Goal: Information Seeking & Learning: Learn about a topic

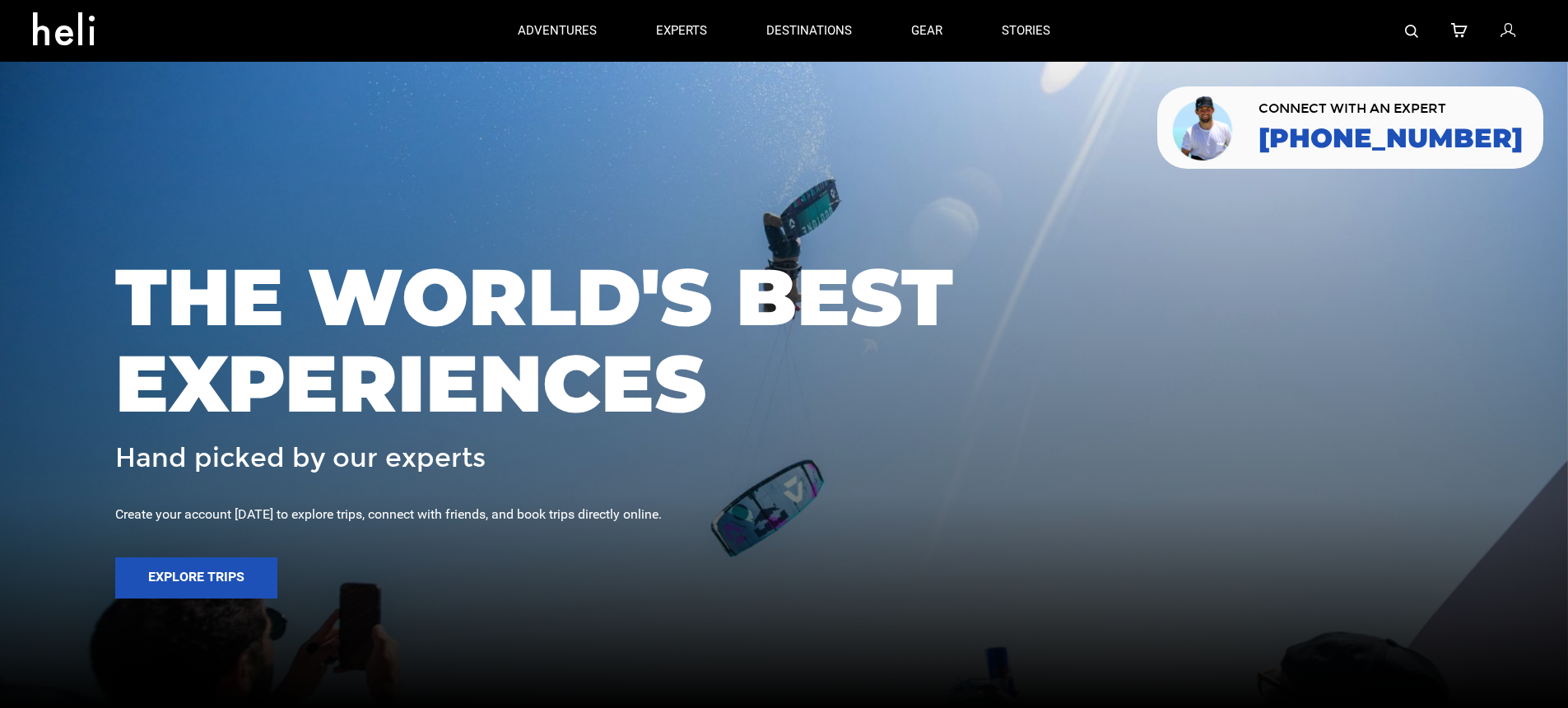
click at [1410, 27] on img at bounding box center [1411, 32] width 13 height 13
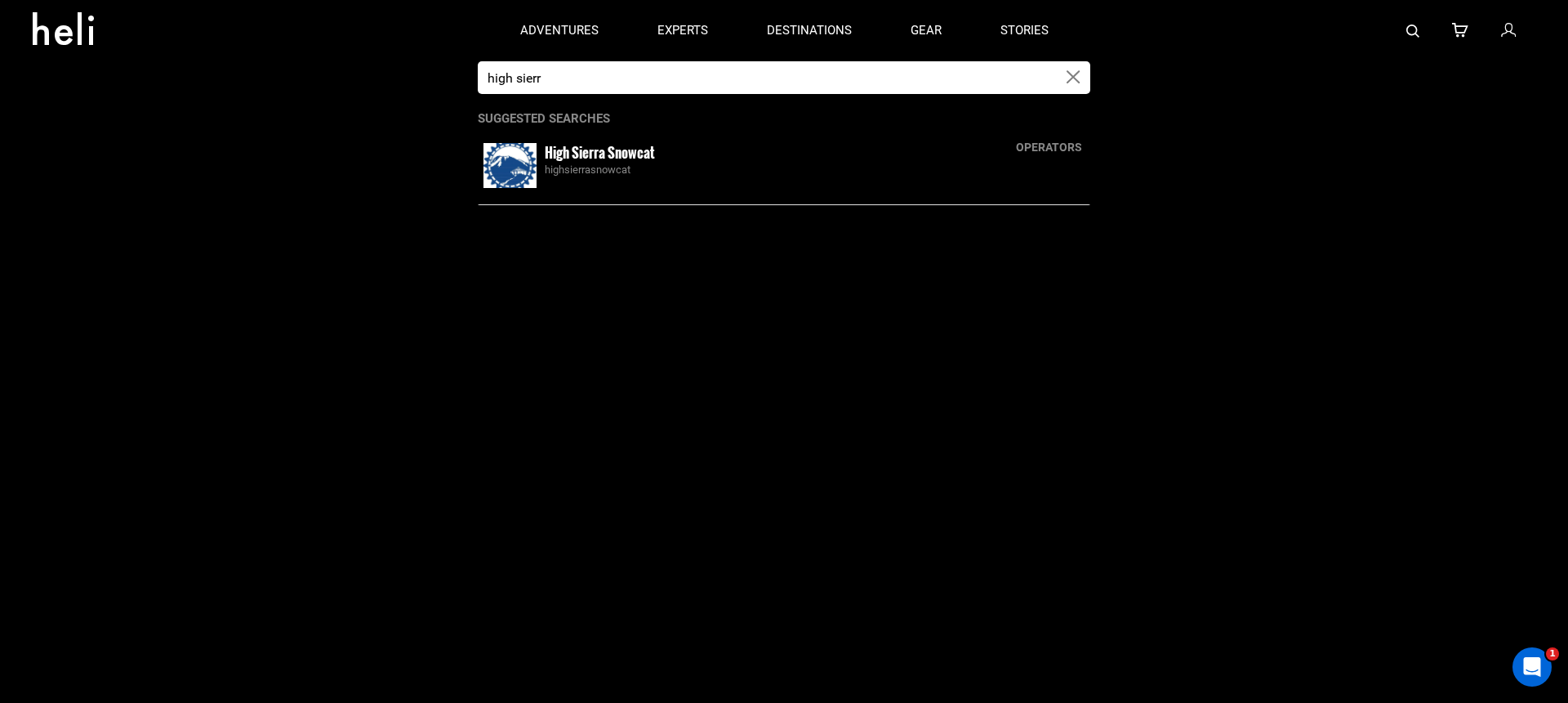
type input "high sierr"
click at [661, 154] on div "High Sierra Snowcat highsierrasnowcat" at bounding box center [814, 160] width 540 height 35
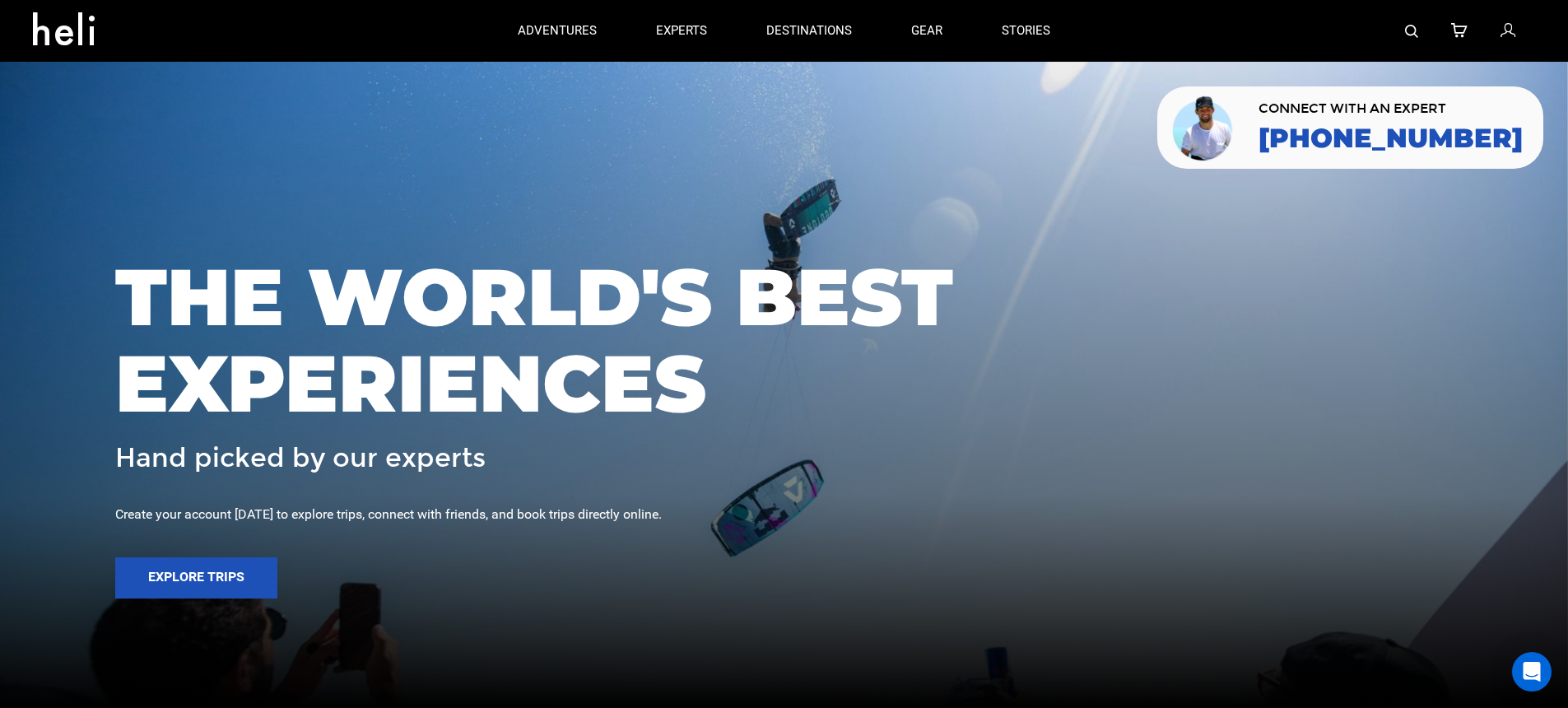
click at [1412, 33] on img at bounding box center [1411, 32] width 13 height 13
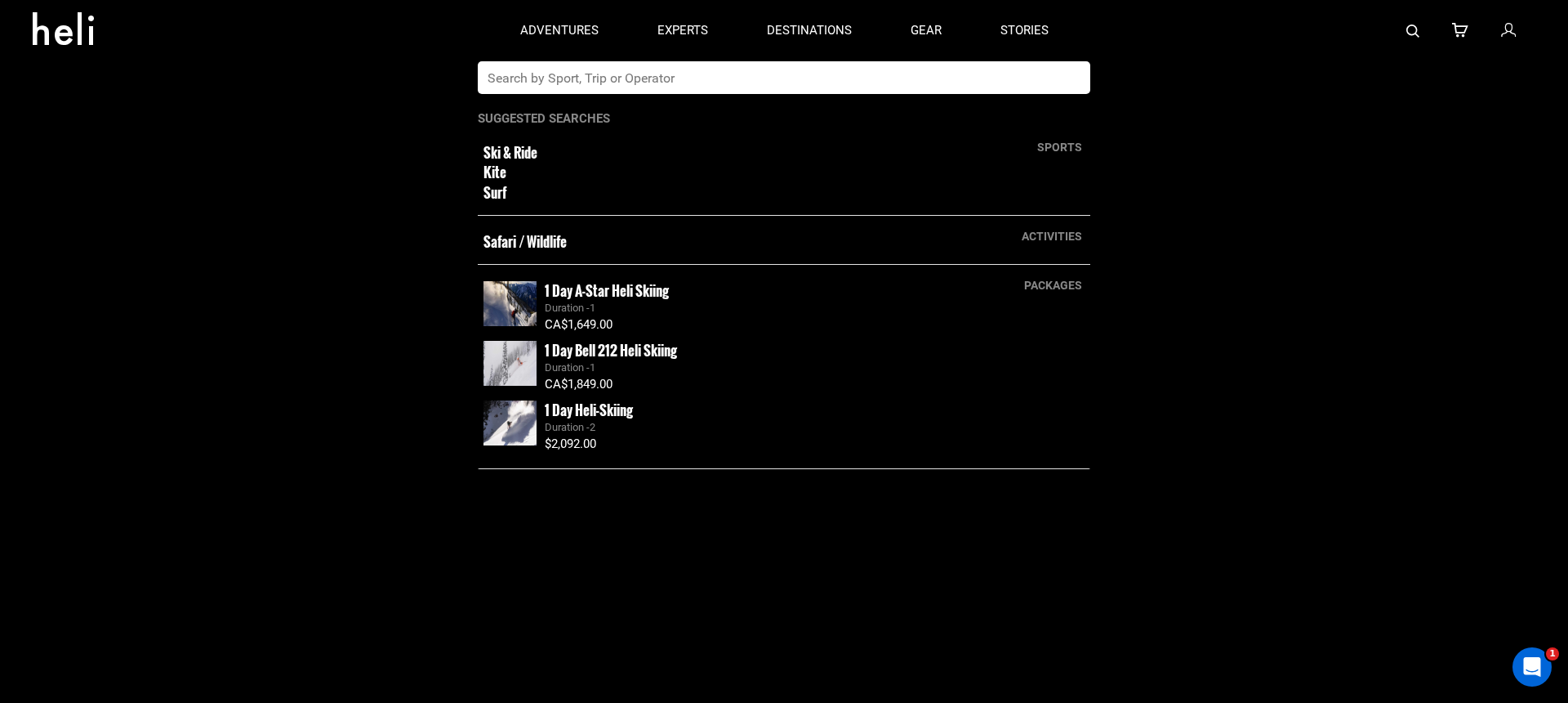
click at [833, 63] on input "text" at bounding box center [768, 78] width 579 height 33
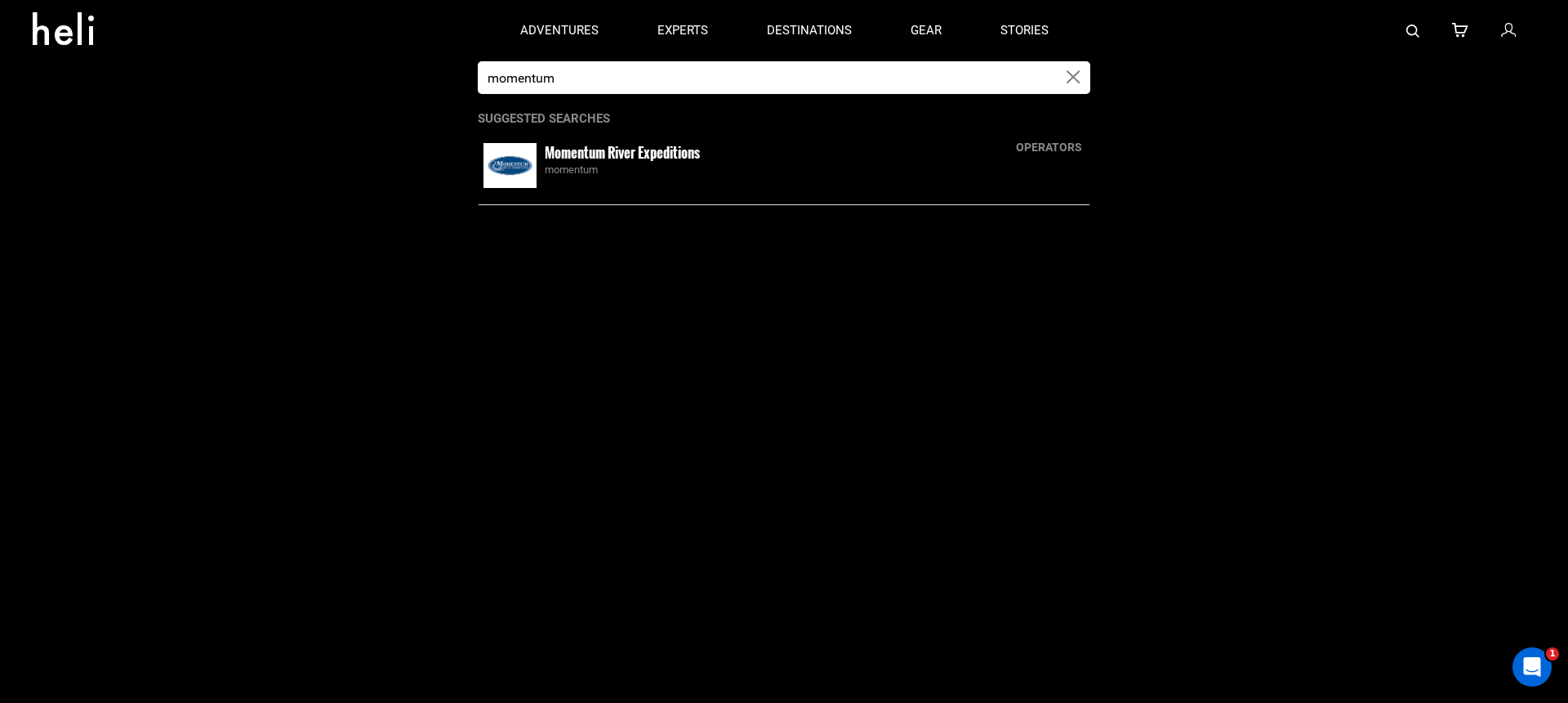
type input "momentum"
click at [779, 157] on div "Momentum River Expeditions momentum" at bounding box center [814, 160] width 540 height 35
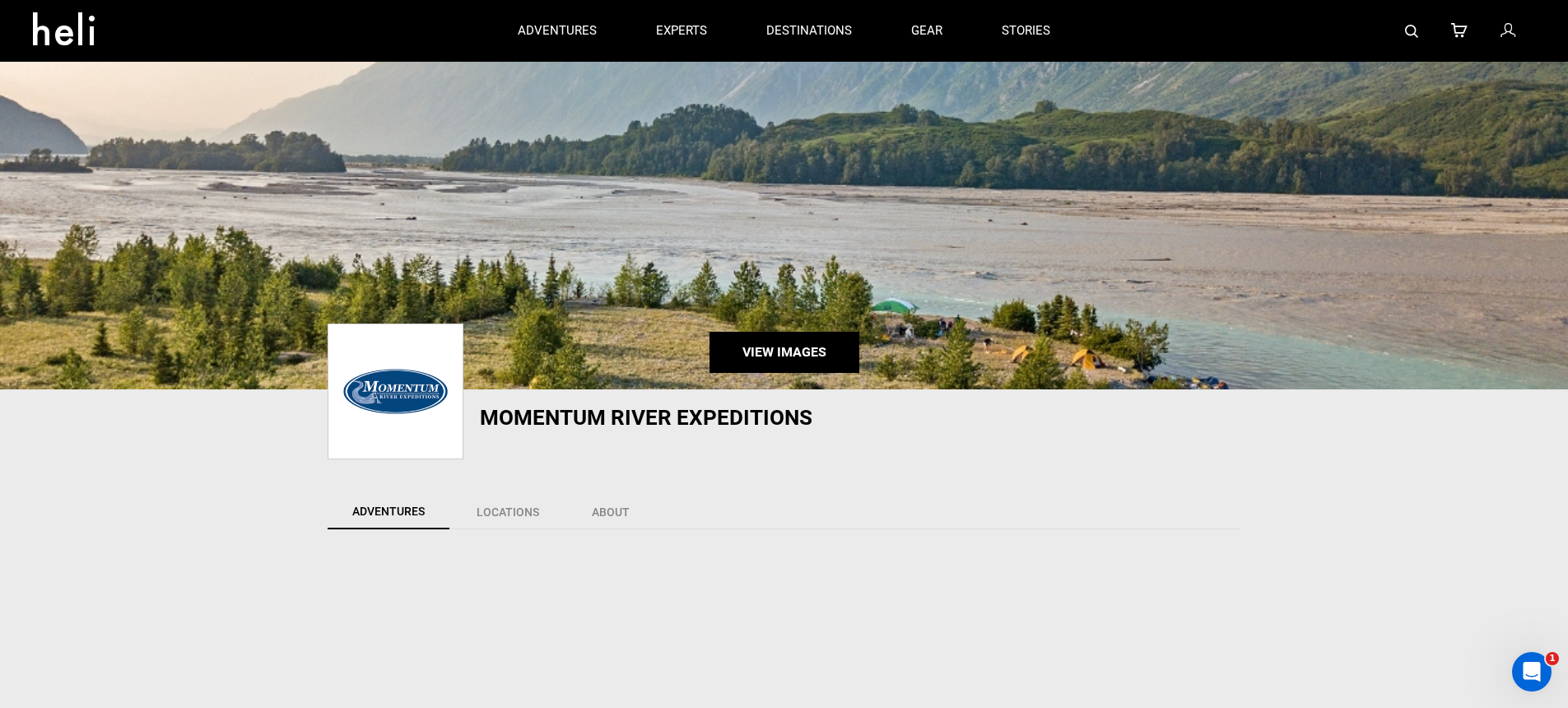
click at [802, 355] on link "View Images" at bounding box center [785, 352] width 150 height 41
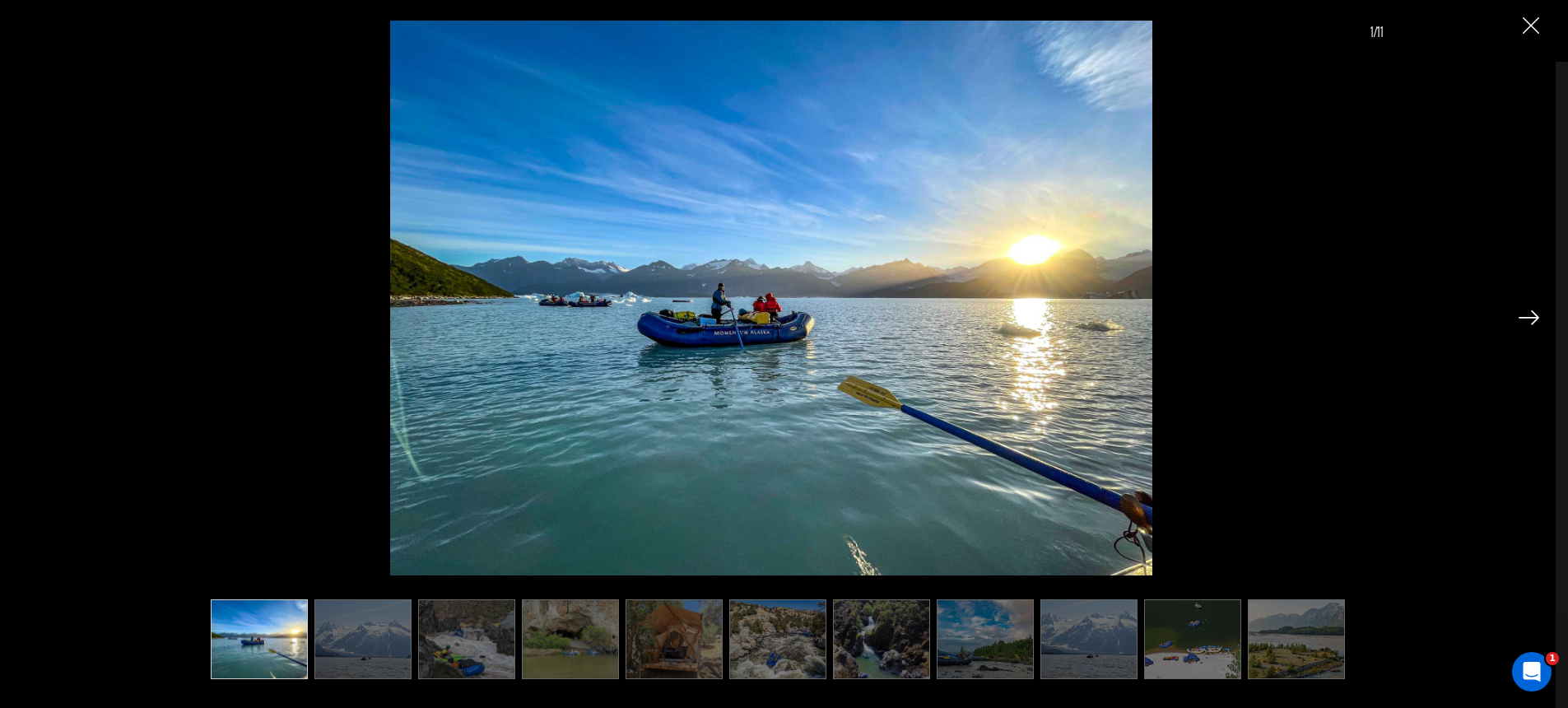
click at [414, 649] on ul at bounding box center [778, 639] width 1212 height 80
click at [401, 647] on img at bounding box center [362, 639] width 97 height 80
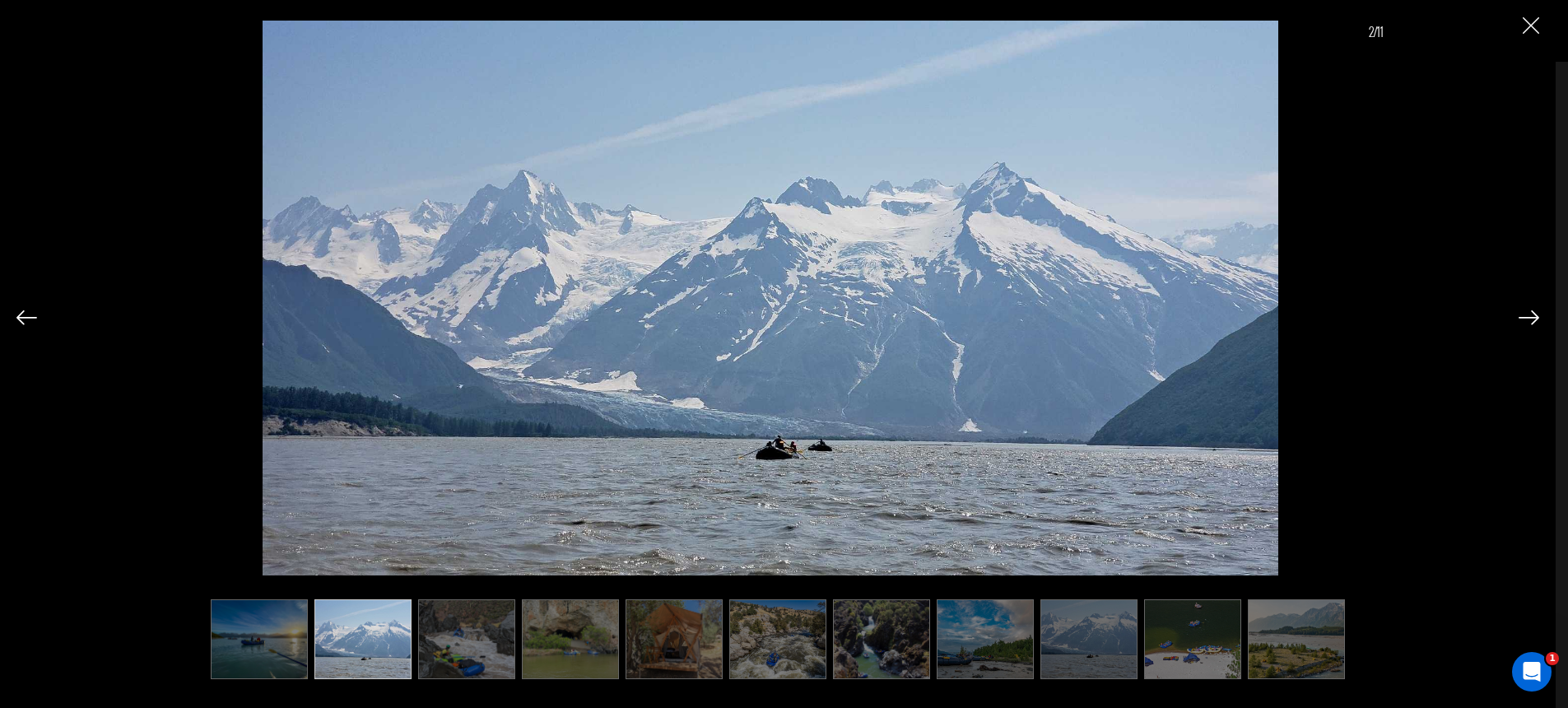
click at [493, 629] on img at bounding box center [466, 639] width 97 height 80
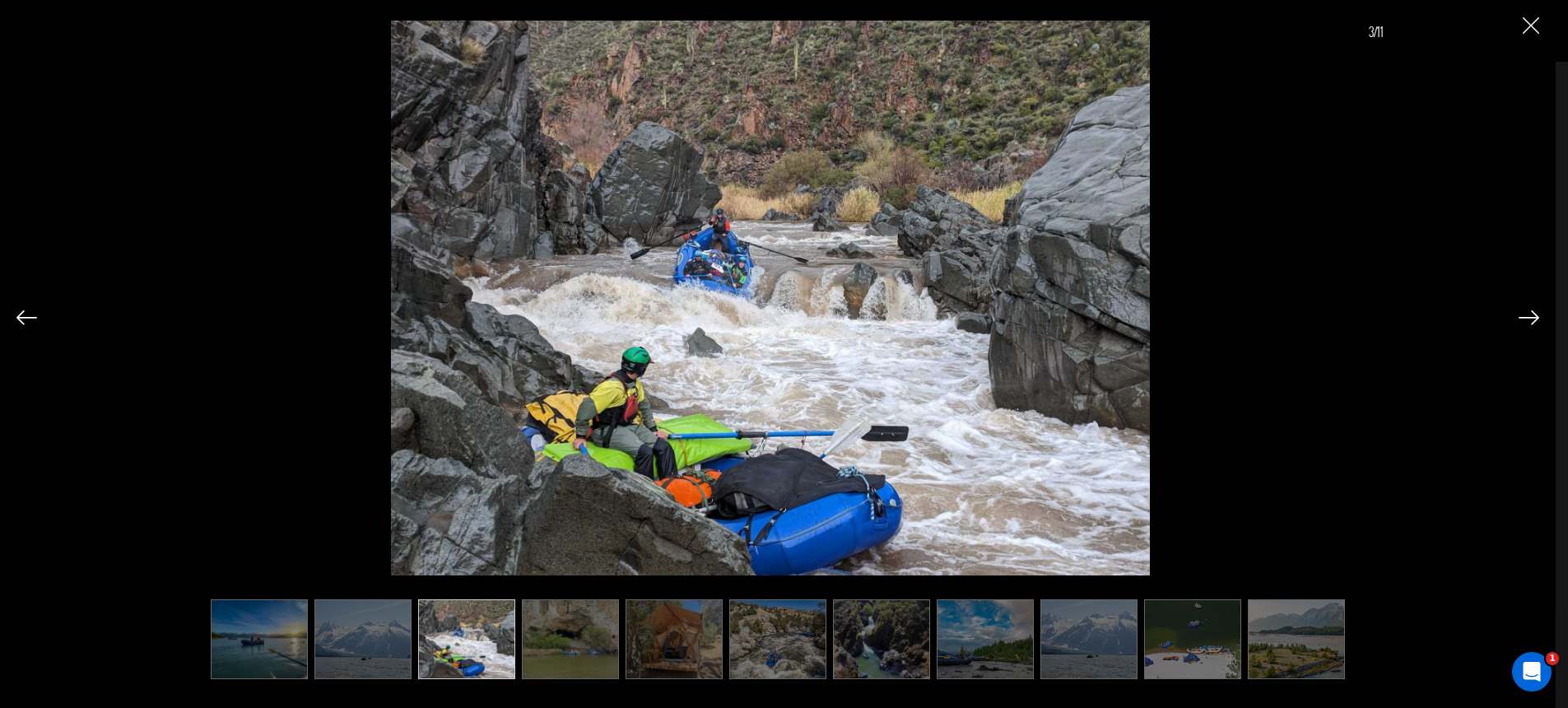
click at [574, 623] on img at bounding box center [570, 639] width 97 height 80
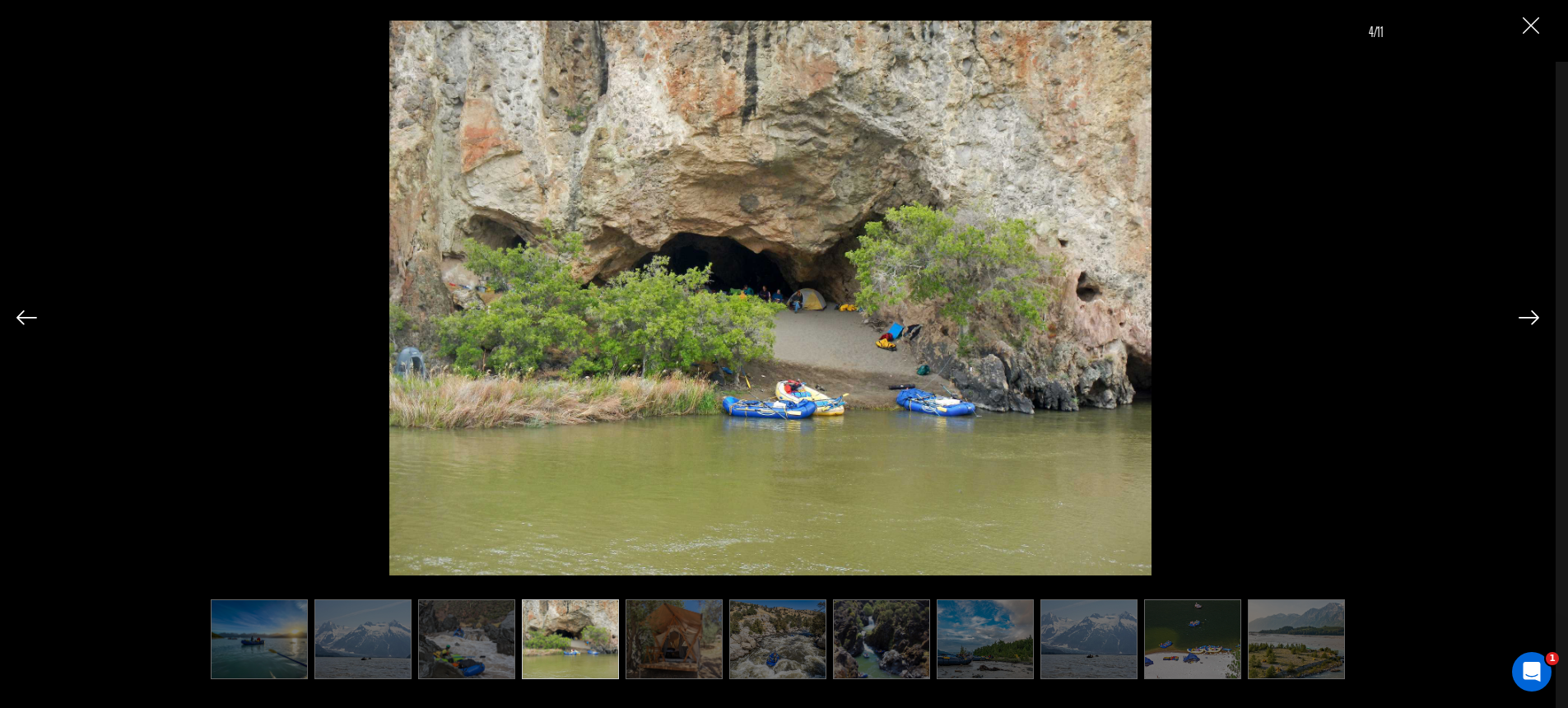
click at [628, 628] on img at bounding box center [674, 639] width 97 height 80
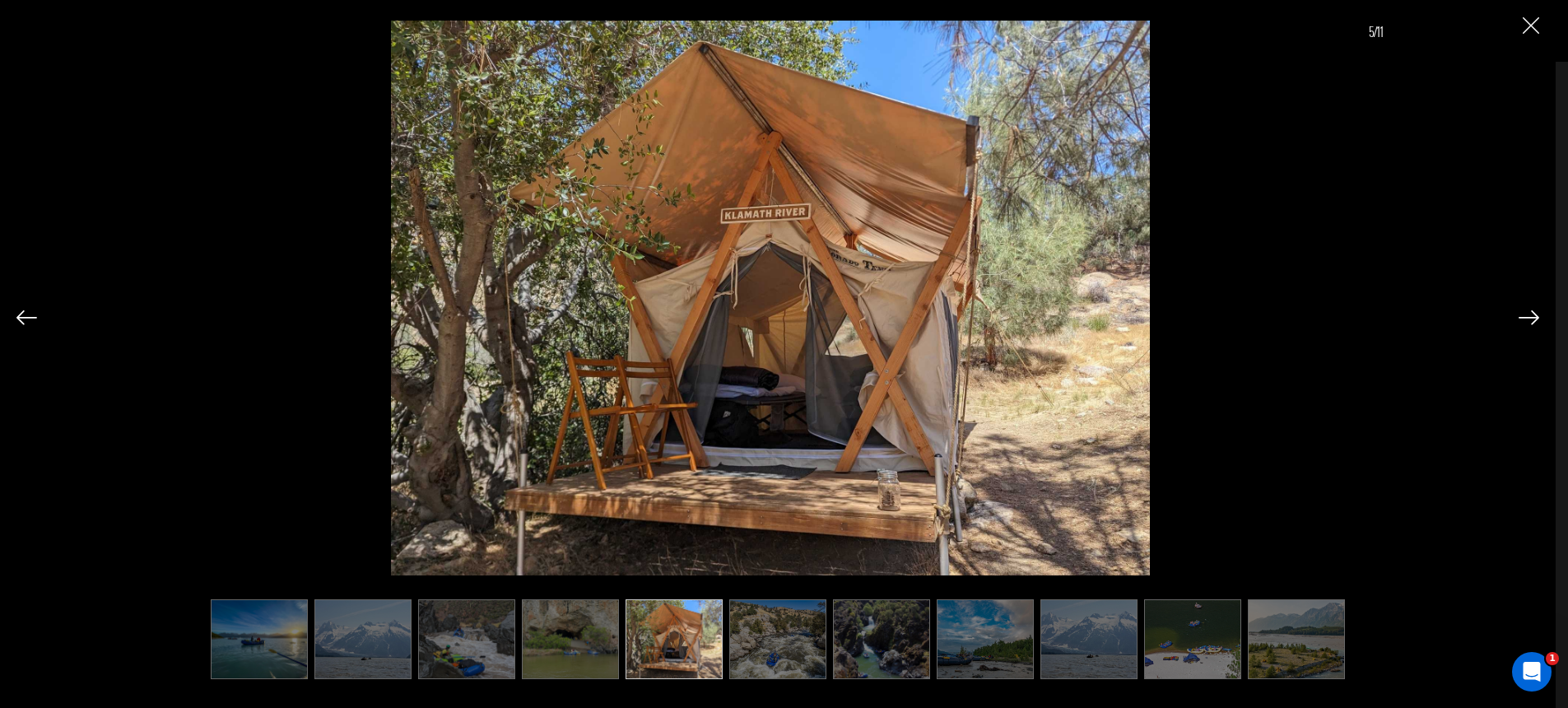
click at [766, 631] on img at bounding box center [778, 639] width 97 height 80
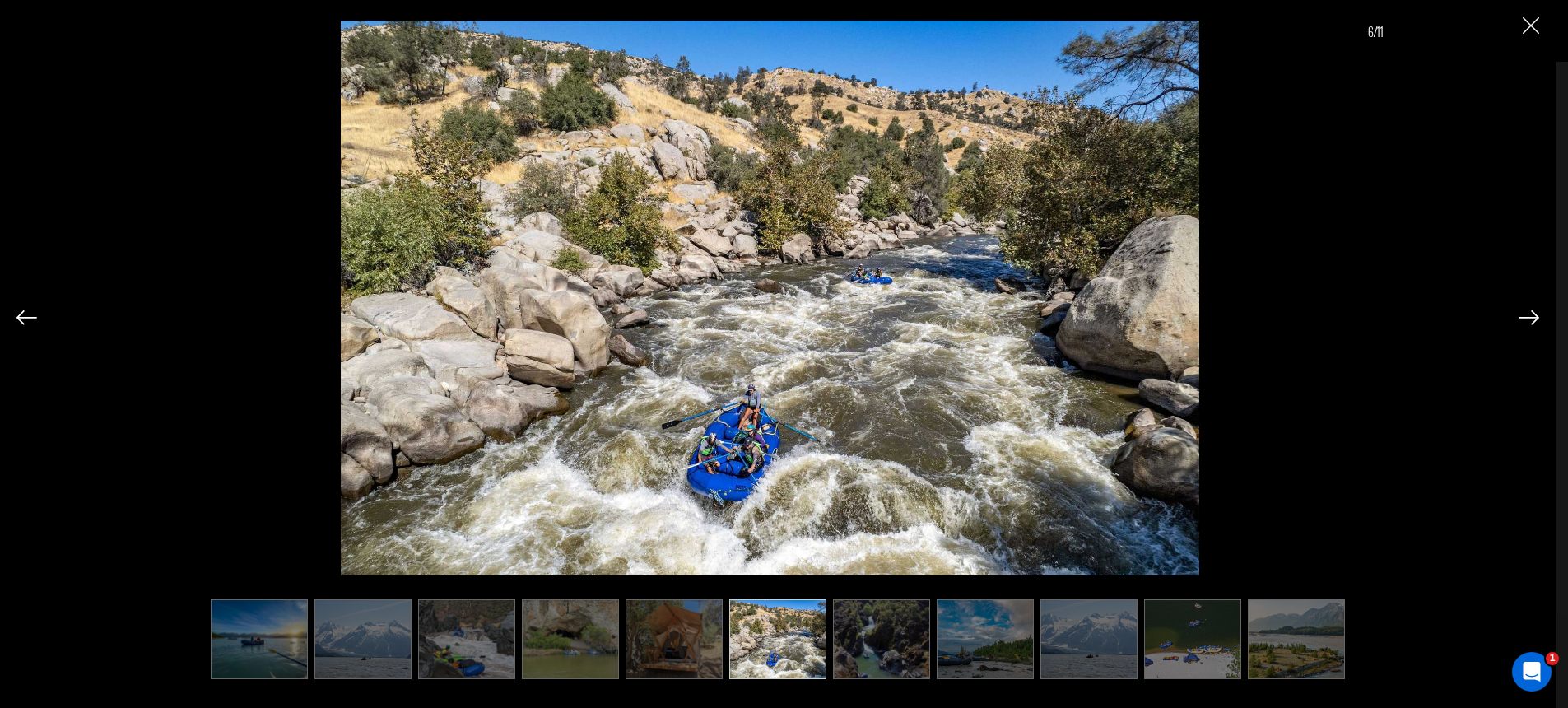
click at [831, 633] on ul at bounding box center [778, 639] width 1212 height 80
click at [886, 635] on img at bounding box center [881, 639] width 97 height 80
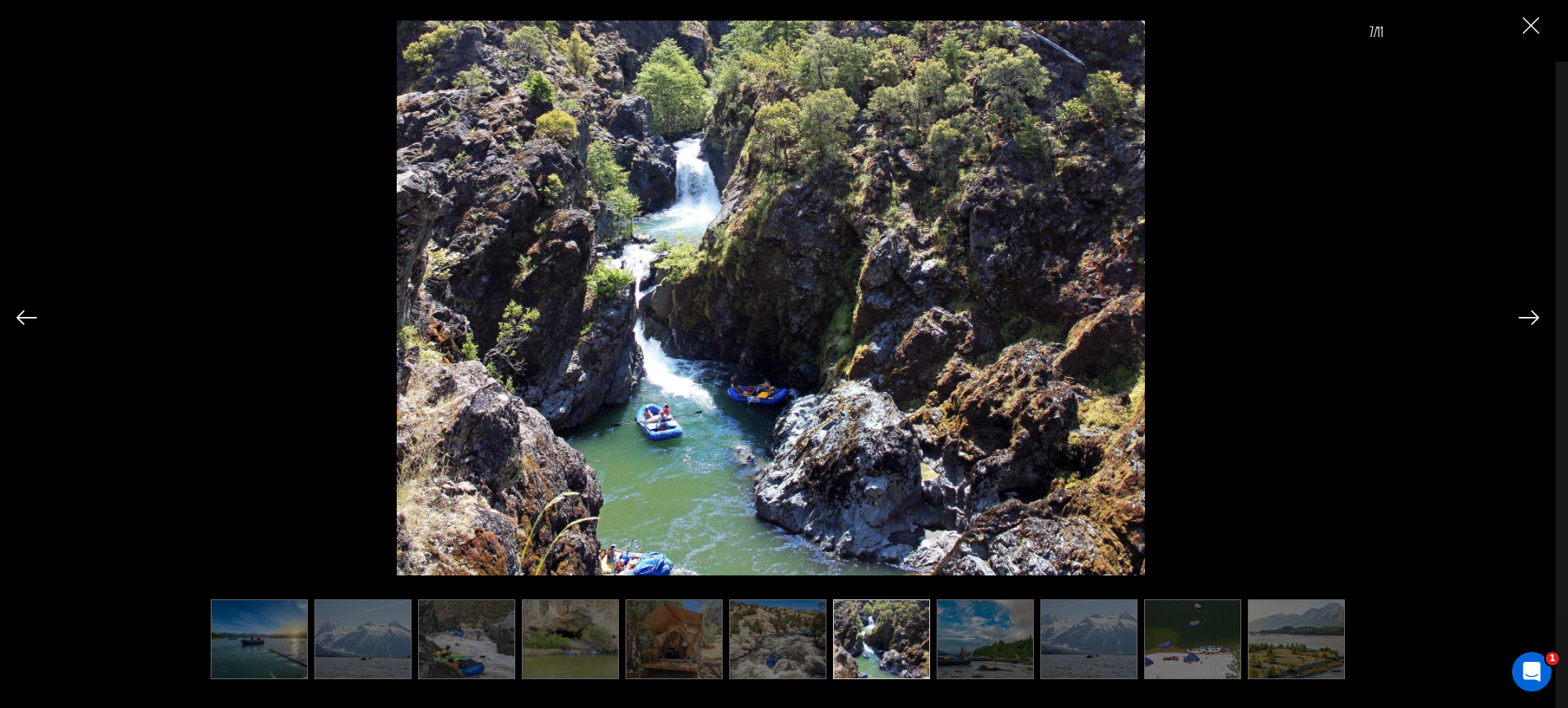
click at [977, 632] on img at bounding box center [985, 639] width 97 height 80
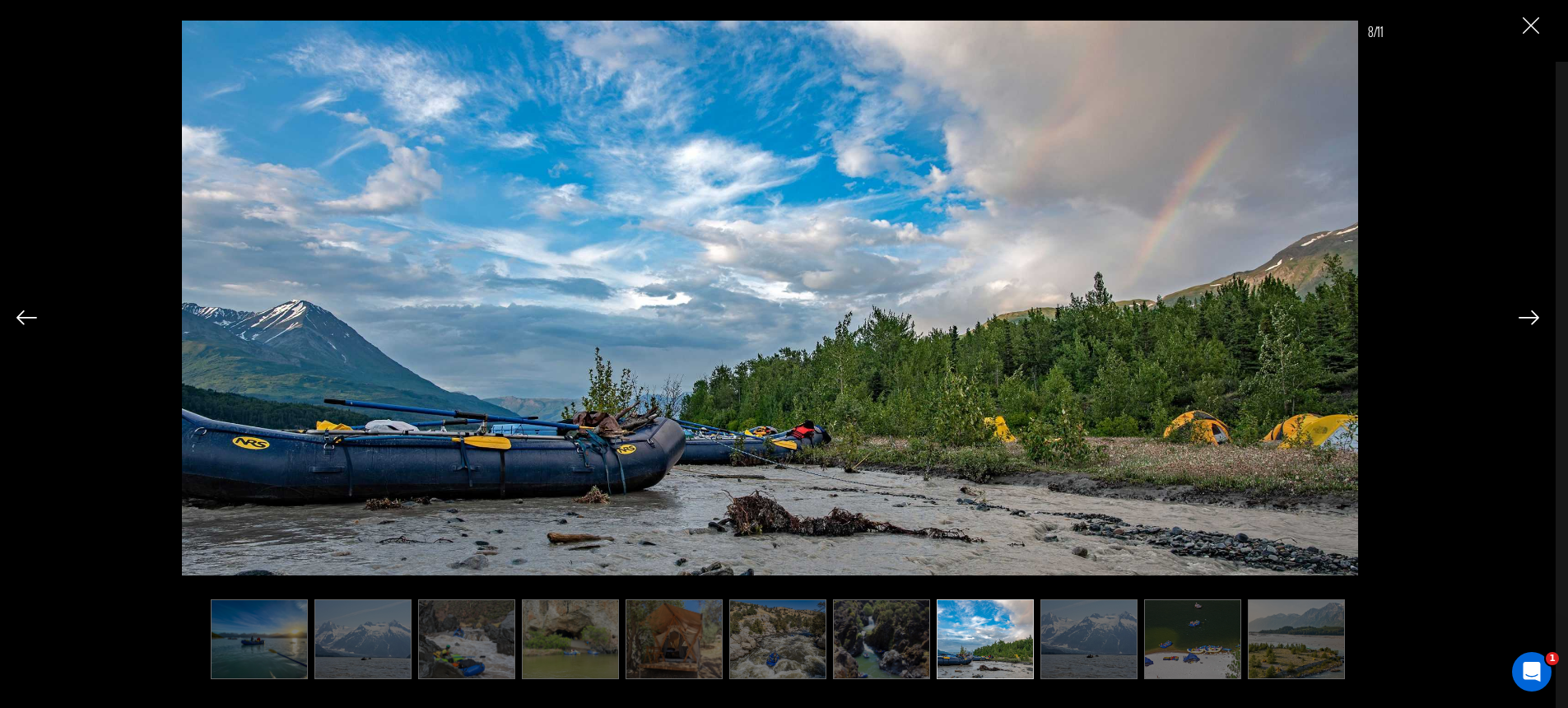
click at [1101, 629] on img at bounding box center [1089, 639] width 97 height 80
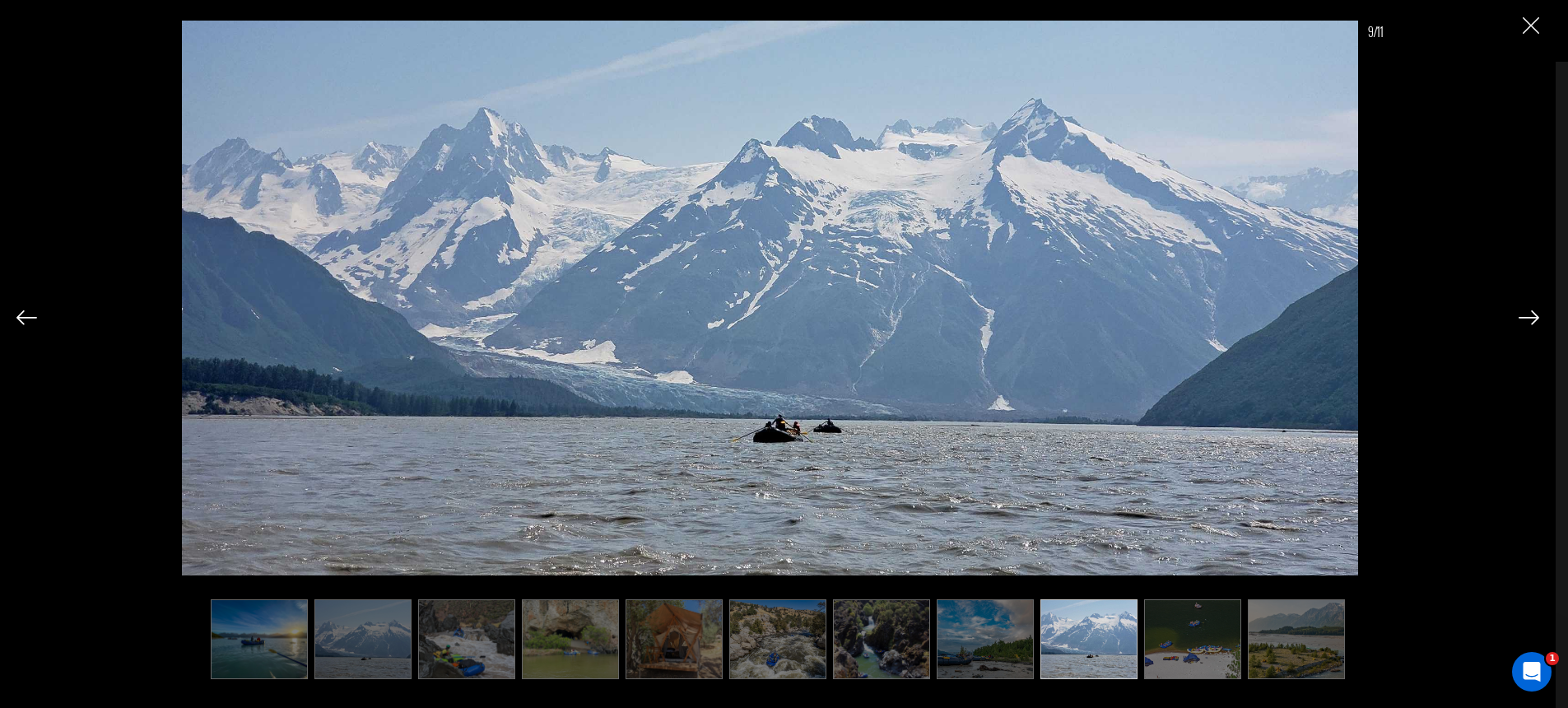
click at [1182, 634] on img at bounding box center [1193, 639] width 97 height 80
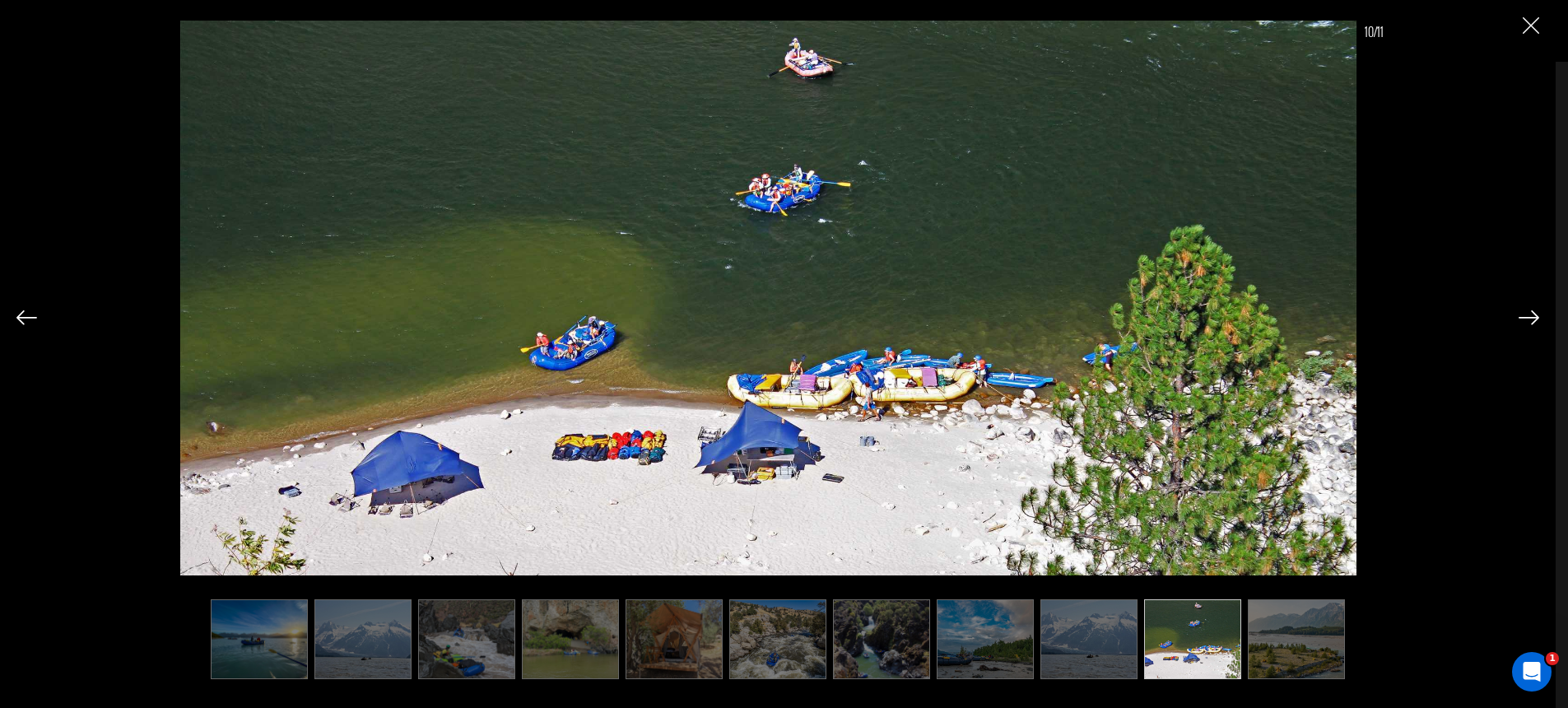
click at [1288, 630] on img at bounding box center [1296, 639] width 97 height 80
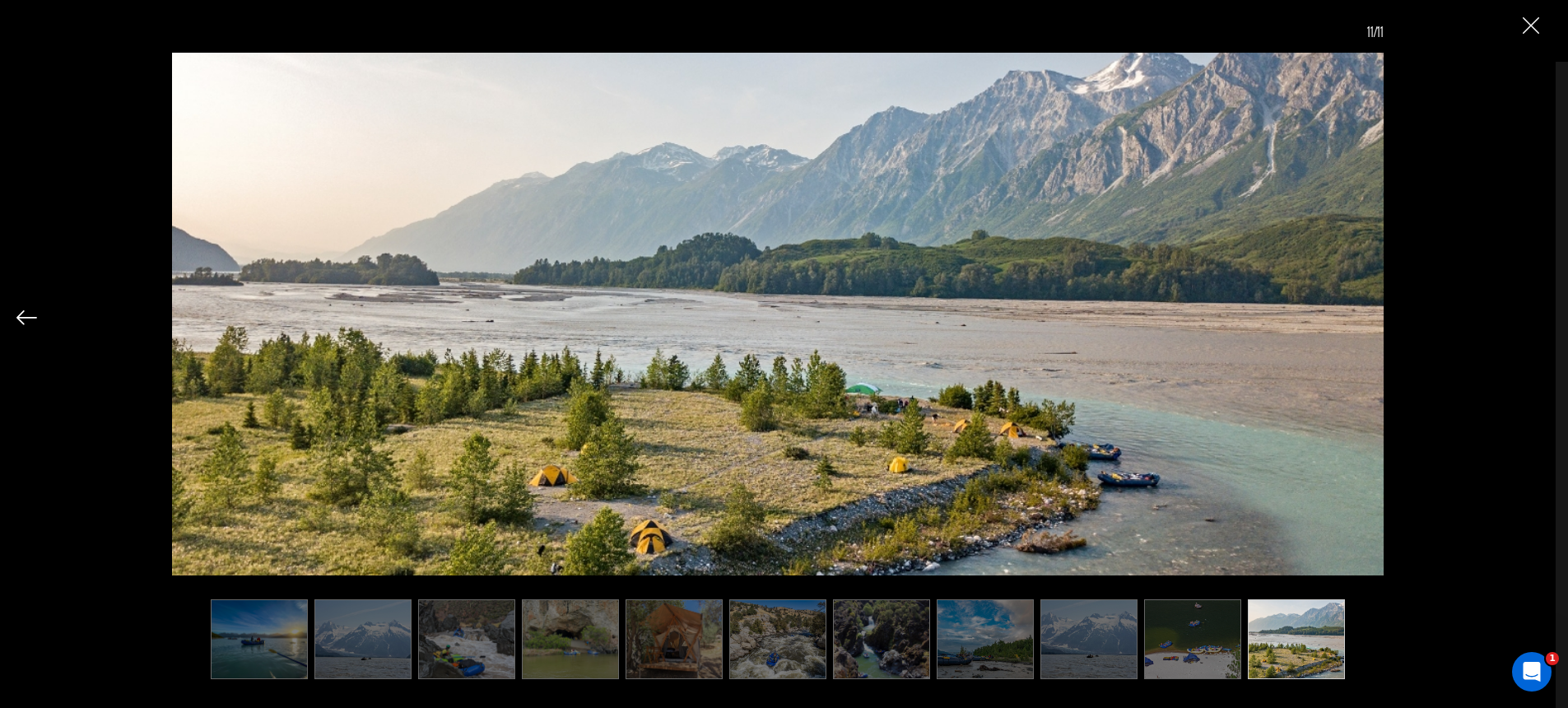
click at [880, 641] on img at bounding box center [881, 639] width 97 height 80
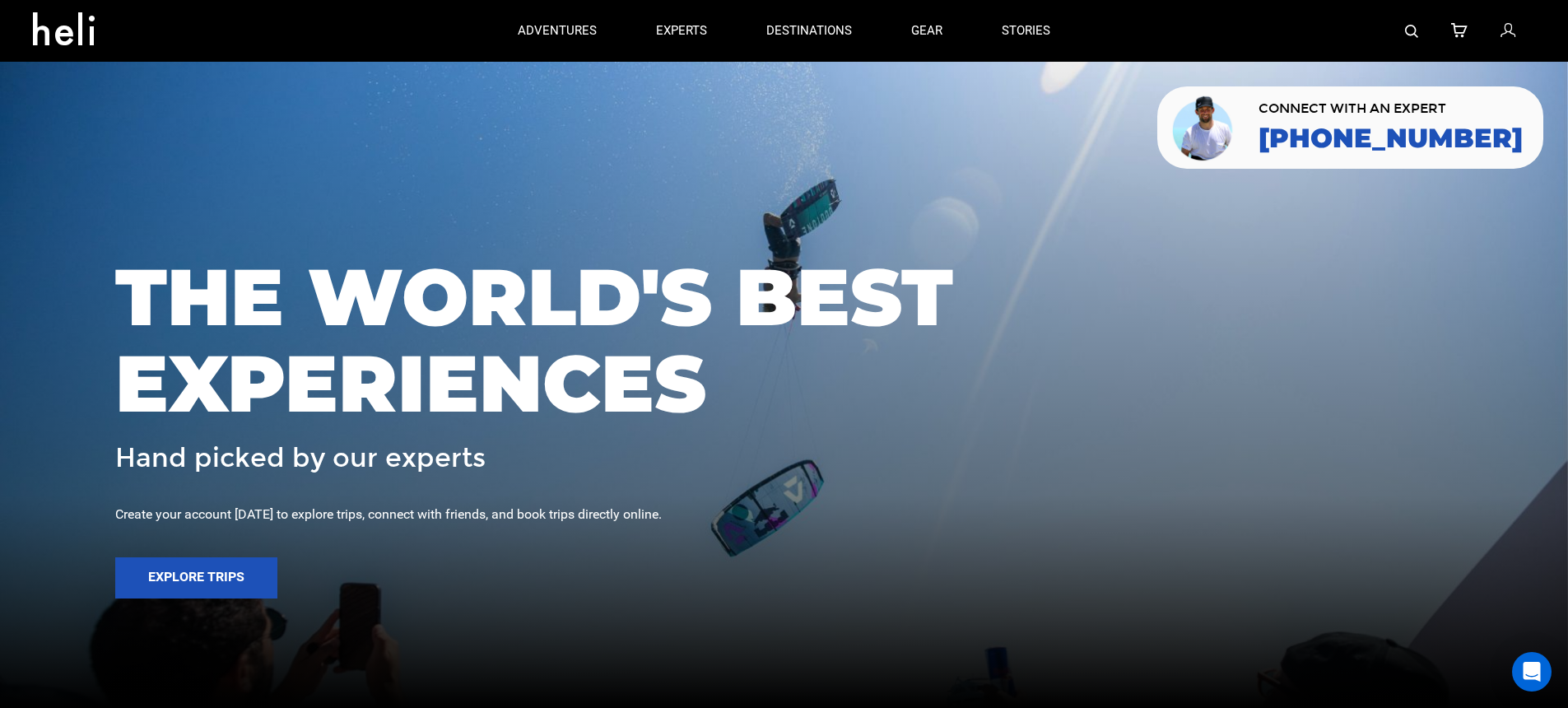
click at [1410, 33] on img at bounding box center [1411, 32] width 13 height 13
click at [1412, 28] on img at bounding box center [1411, 32] width 13 height 13
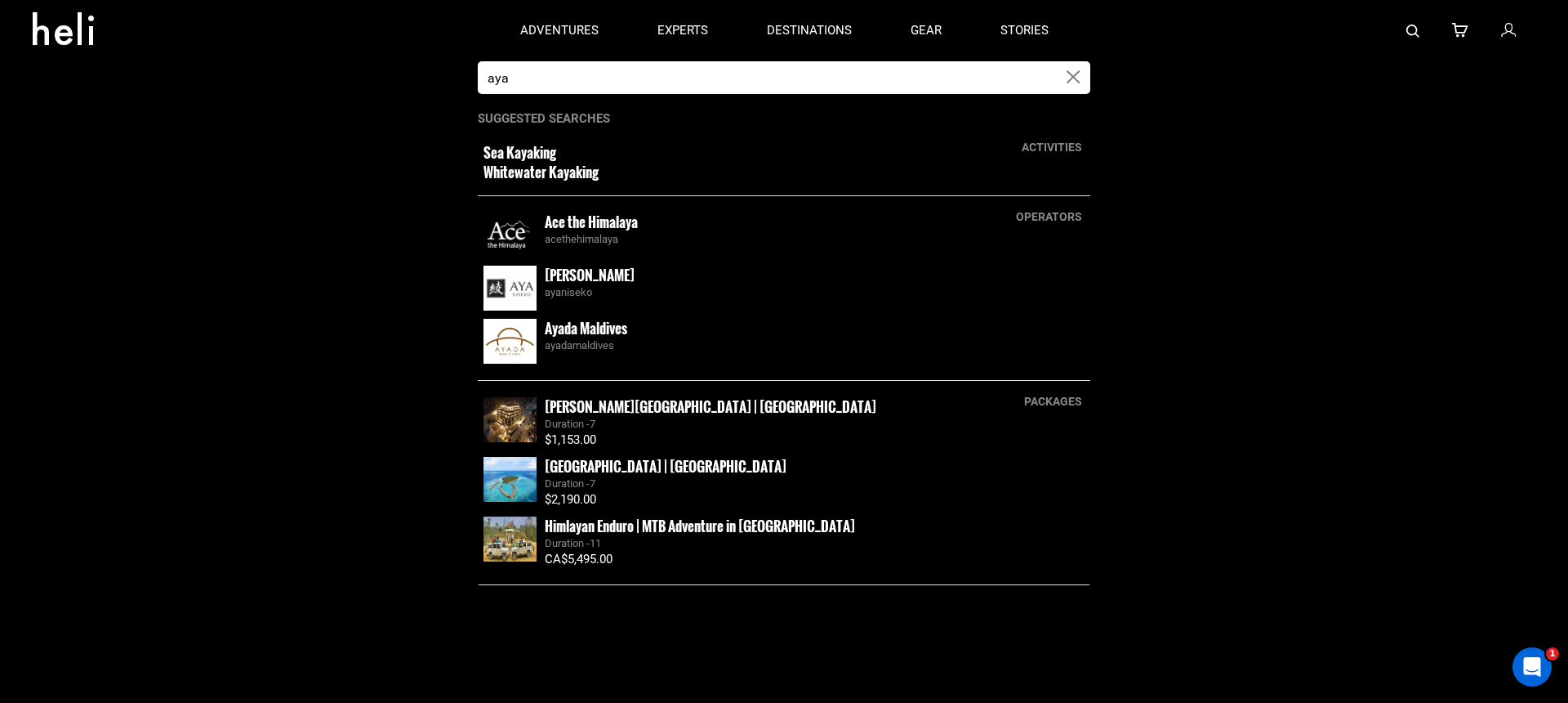
click at [611, 79] on input "aya" at bounding box center [768, 78] width 579 height 33
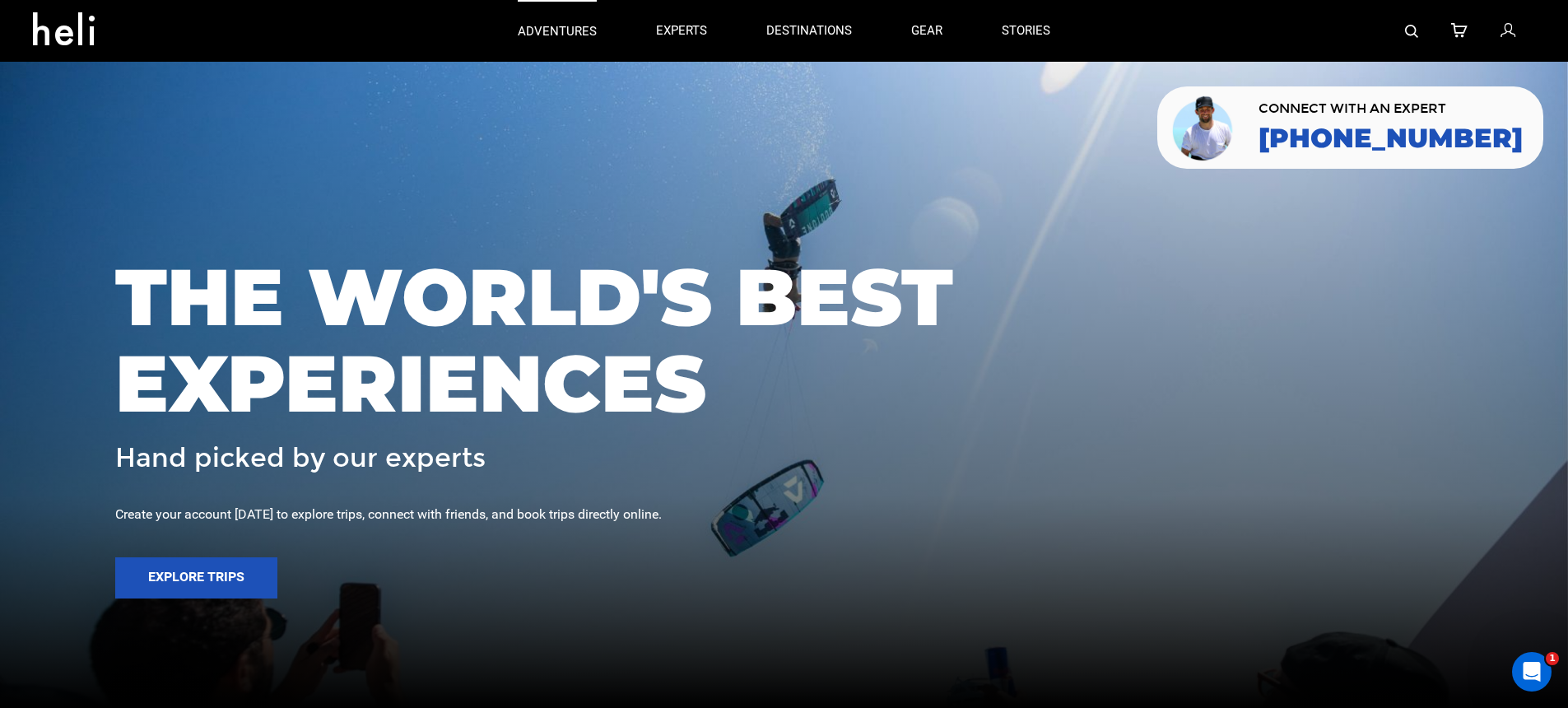
type input "ultra viole"
